Goal: Find specific page/section: Find specific page/section

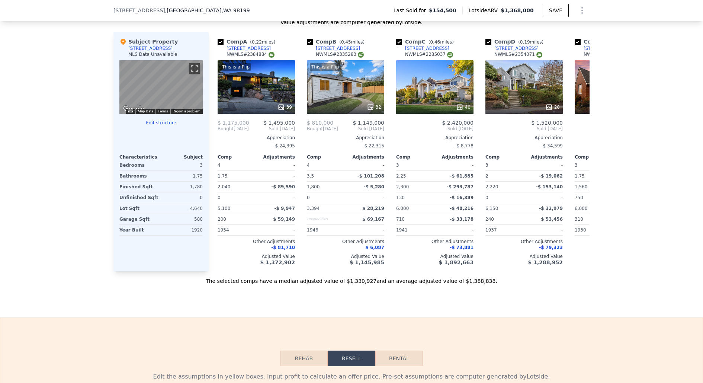
scroll to position [761, 0]
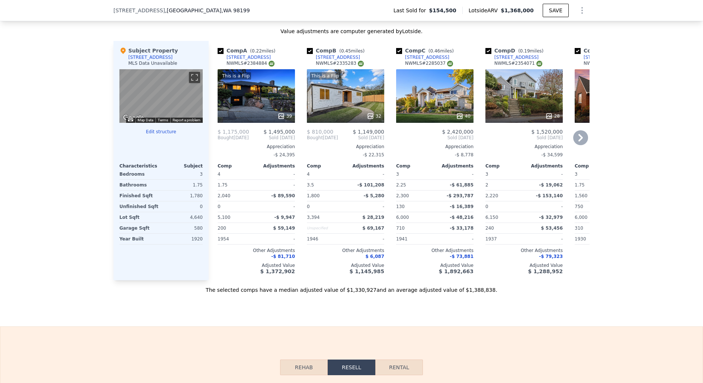
click at [285, 112] on div "39" at bounding box center [284, 115] width 15 height 7
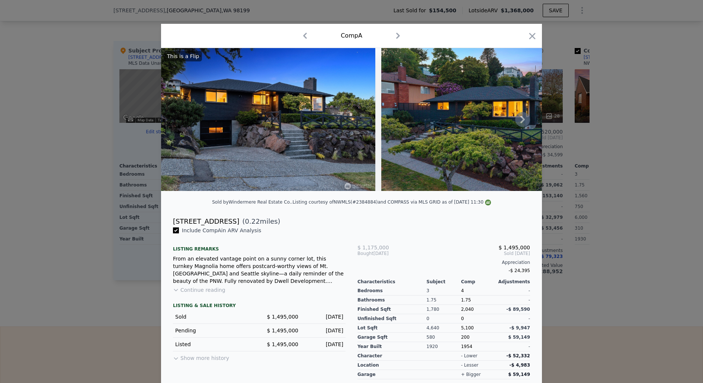
click at [523, 122] on icon at bounding box center [522, 119] width 15 height 15
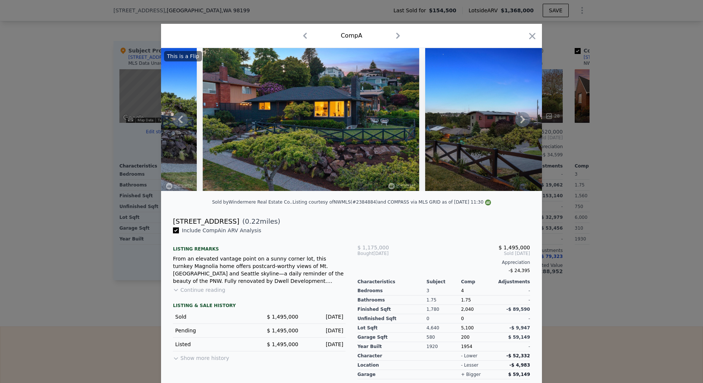
click at [523, 122] on icon at bounding box center [522, 119] width 15 height 15
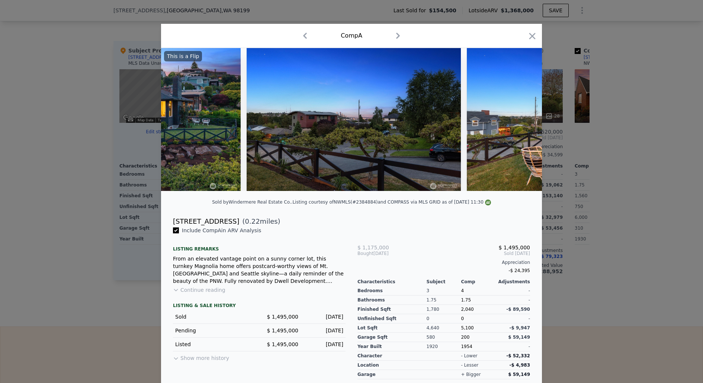
click at [523, 122] on img at bounding box center [574, 119] width 214 height 143
click at [523, 122] on icon at bounding box center [522, 119] width 15 height 15
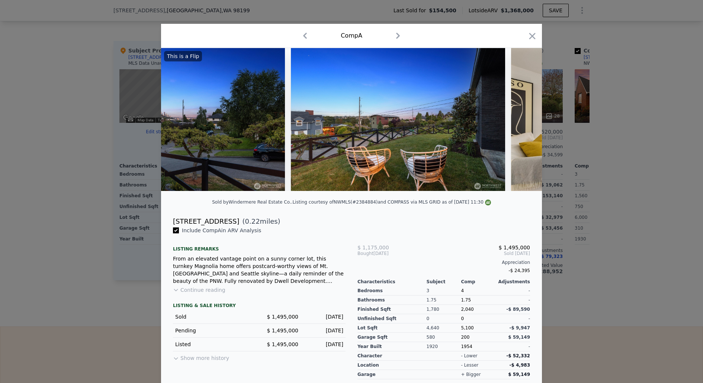
scroll to position [0, 536]
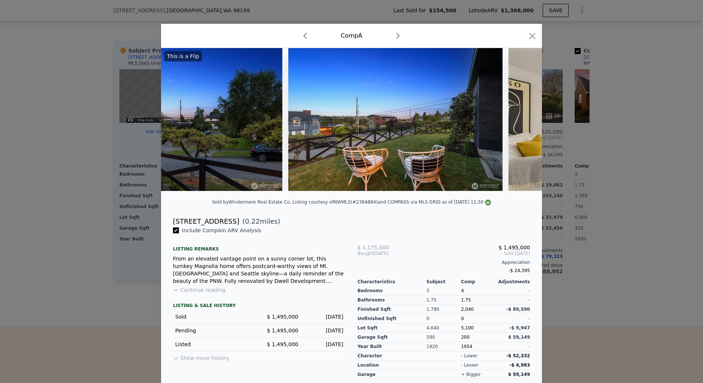
click at [523, 122] on div "This is a Flip" at bounding box center [351, 119] width 381 height 143
click at [534, 37] on icon "button" at bounding box center [532, 36] width 6 height 6
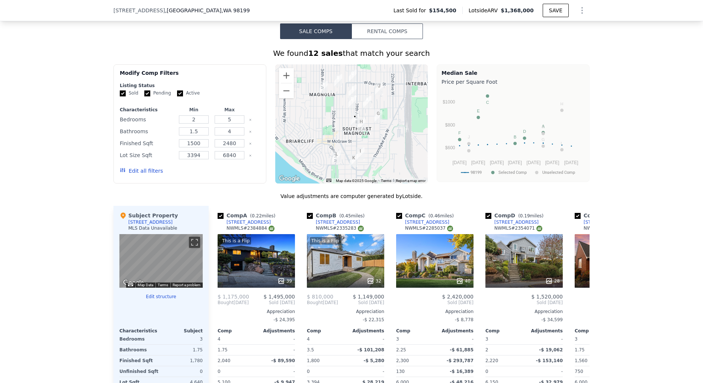
scroll to position [699, 0]
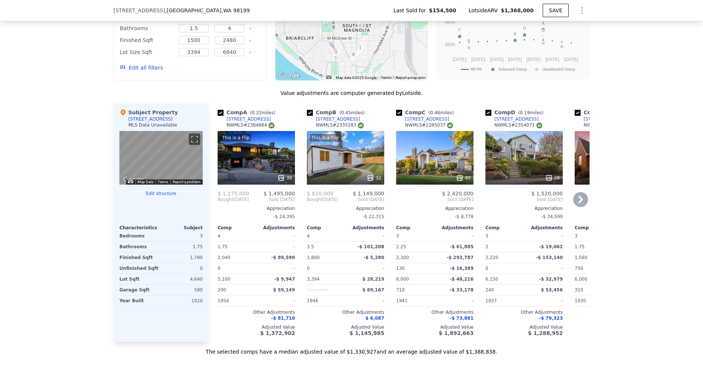
click at [465, 174] on div "40" at bounding box center [463, 177] width 15 height 7
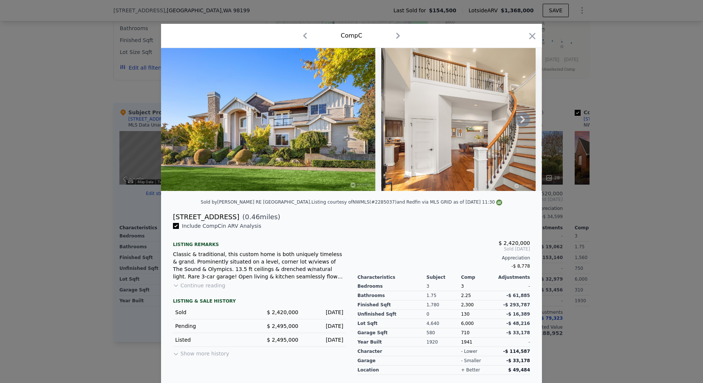
click at [526, 119] on icon at bounding box center [522, 119] width 15 height 15
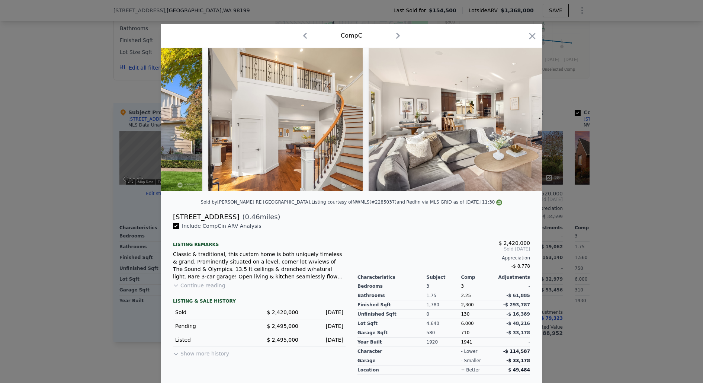
scroll to position [0, 179]
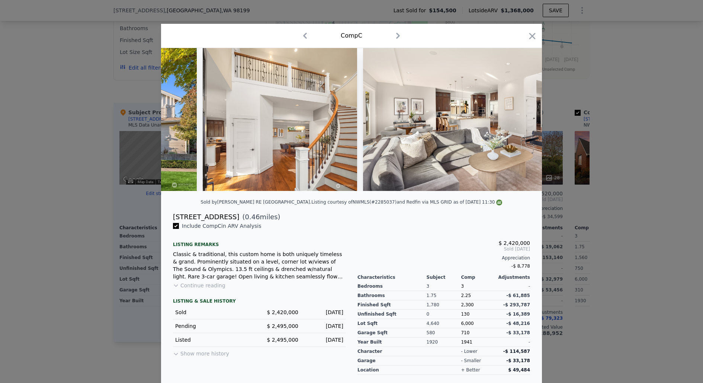
click at [526, 119] on div at bounding box center [351, 119] width 381 height 143
click at [526, 119] on icon at bounding box center [522, 119] width 15 height 15
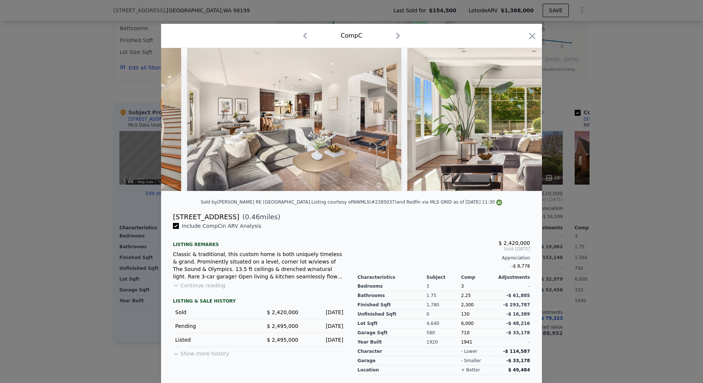
scroll to position [0, 357]
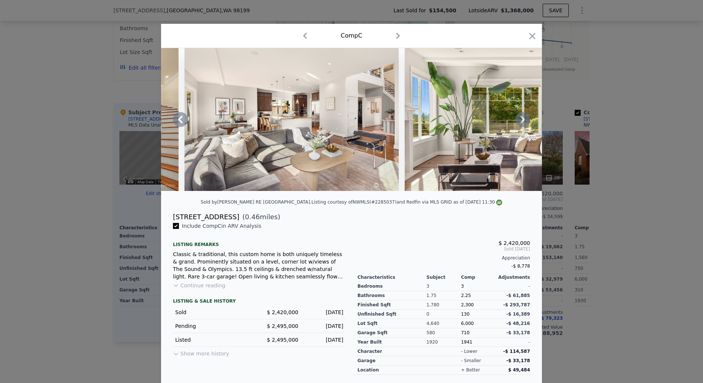
click at [526, 119] on icon at bounding box center [522, 119] width 15 height 15
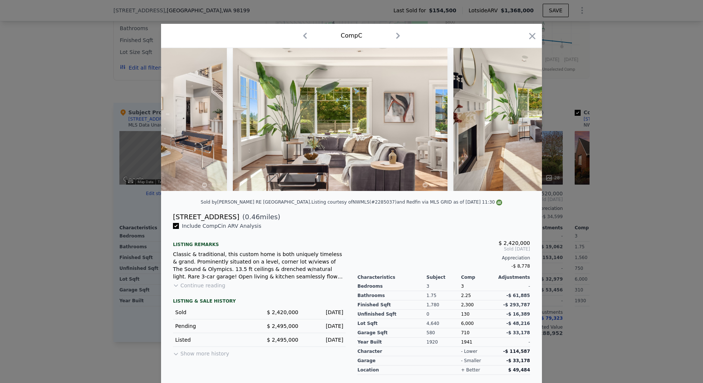
scroll to position [0, 536]
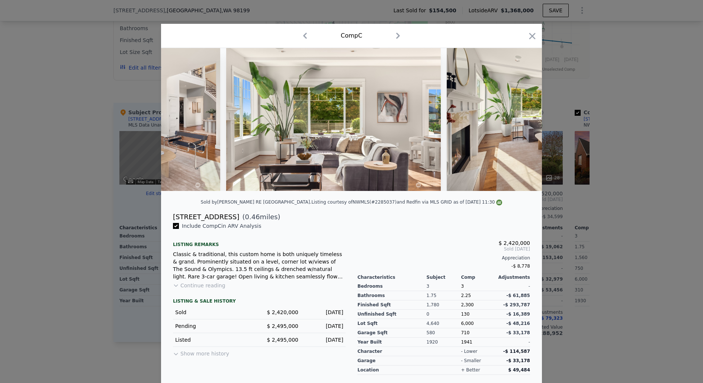
click at [526, 119] on div at bounding box center [351, 119] width 381 height 143
click at [526, 119] on icon at bounding box center [522, 119] width 15 height 15
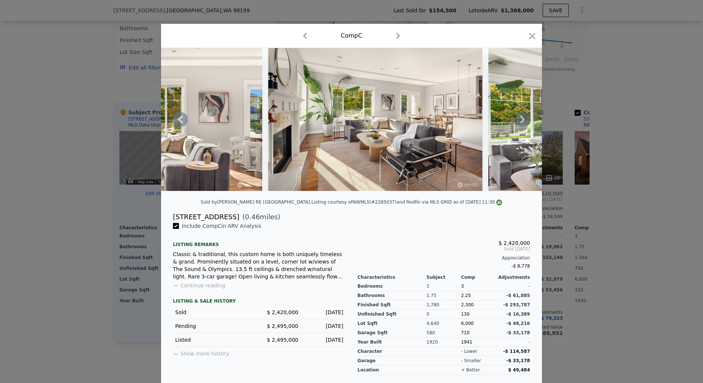
click at [526, 119] on icon at bounding box center [522, 119] width 15 height 15
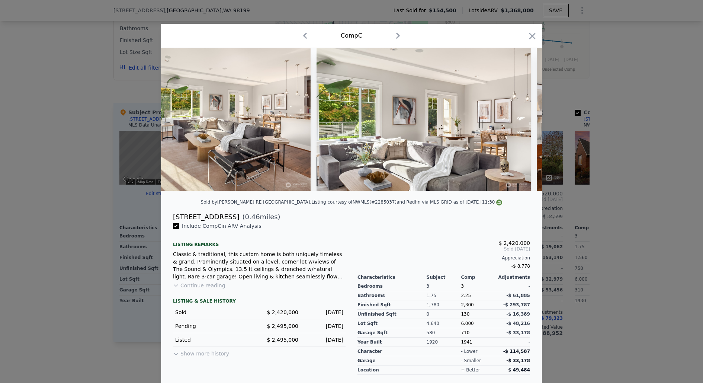
scroll to position [0, 893]
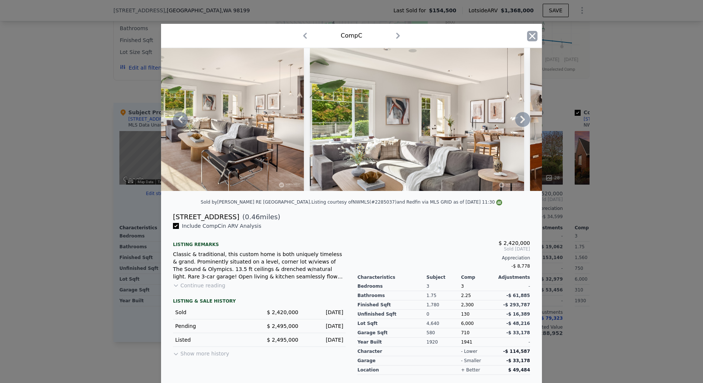
click at [533, 32] on icon "button" at bounding box center [532, 36] width 10 height 10
